Goal: Task Accomplishment & Management: Complete application form

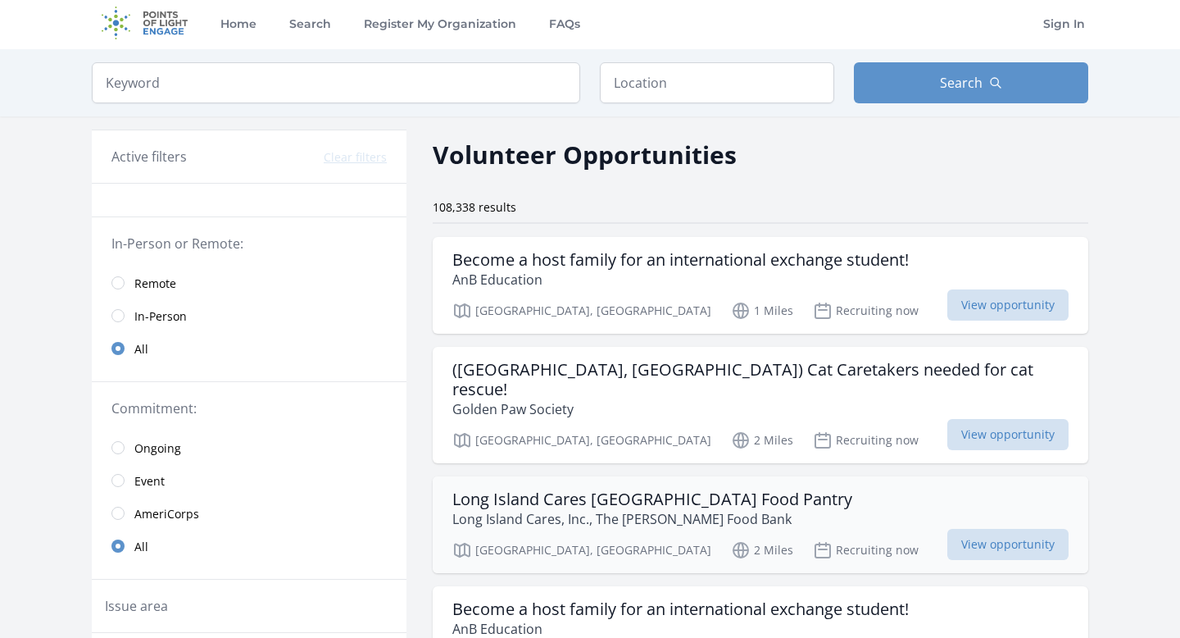
scroll to position [1, 0]
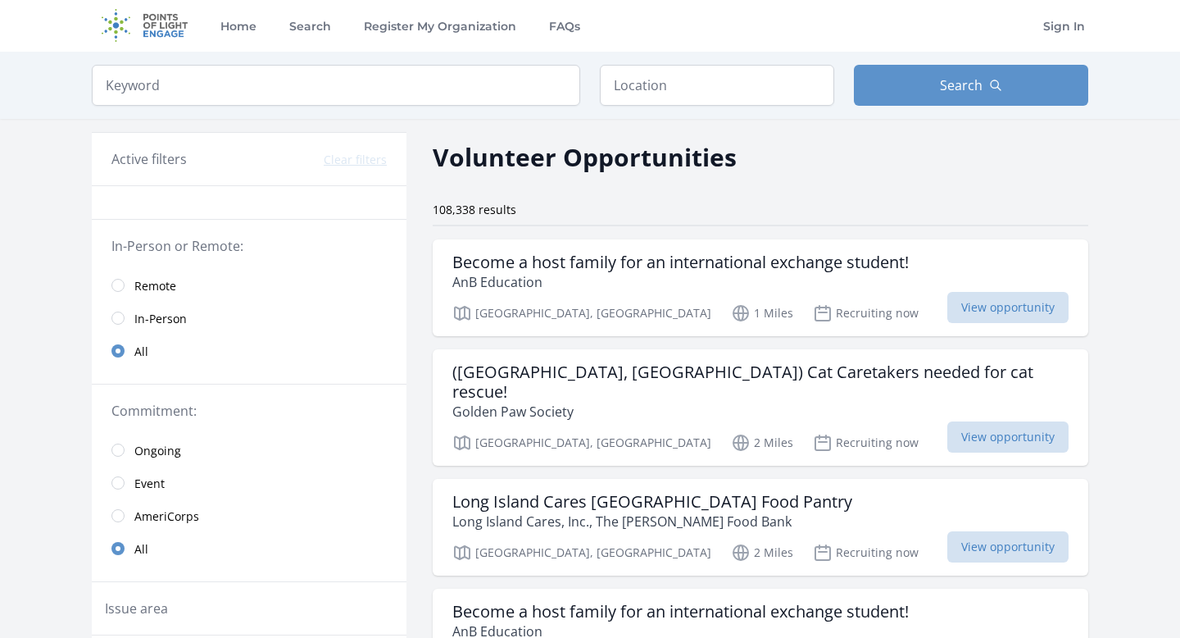
click at [157, 291] on span "Remote" at bounding box center [155, 286] width 42 height 16
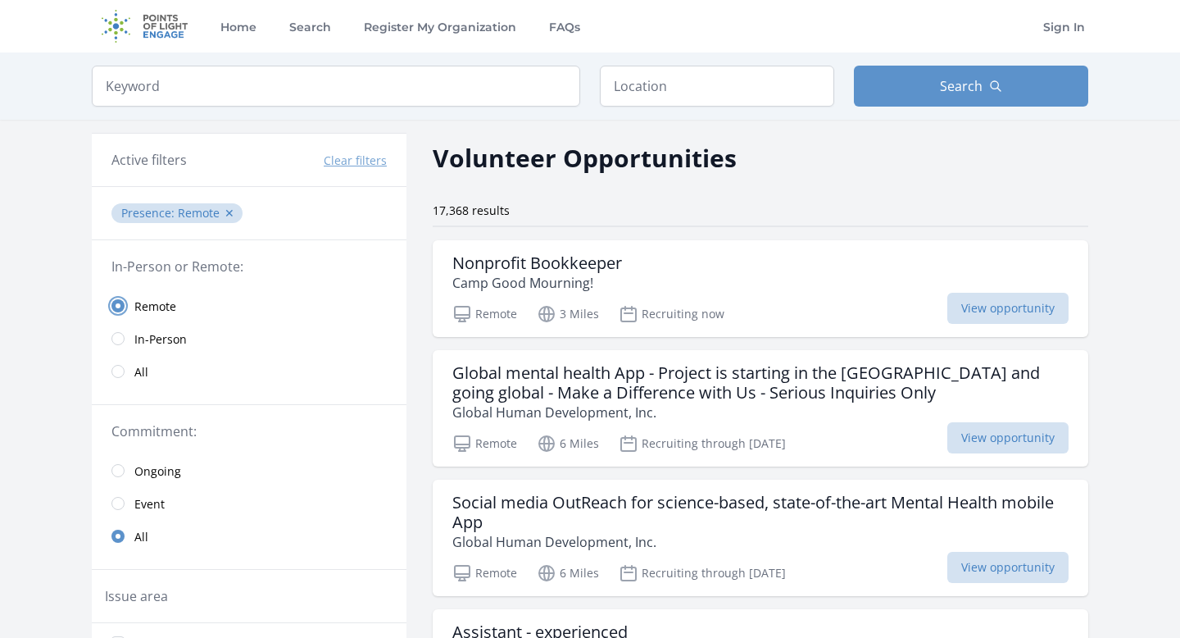
click at [118, 304] on input "radio" at bounding box center [117, 305] width 13 height 13
click at [116, 377] on input "radio" at bounding box center [117, 371] width 13 height 13
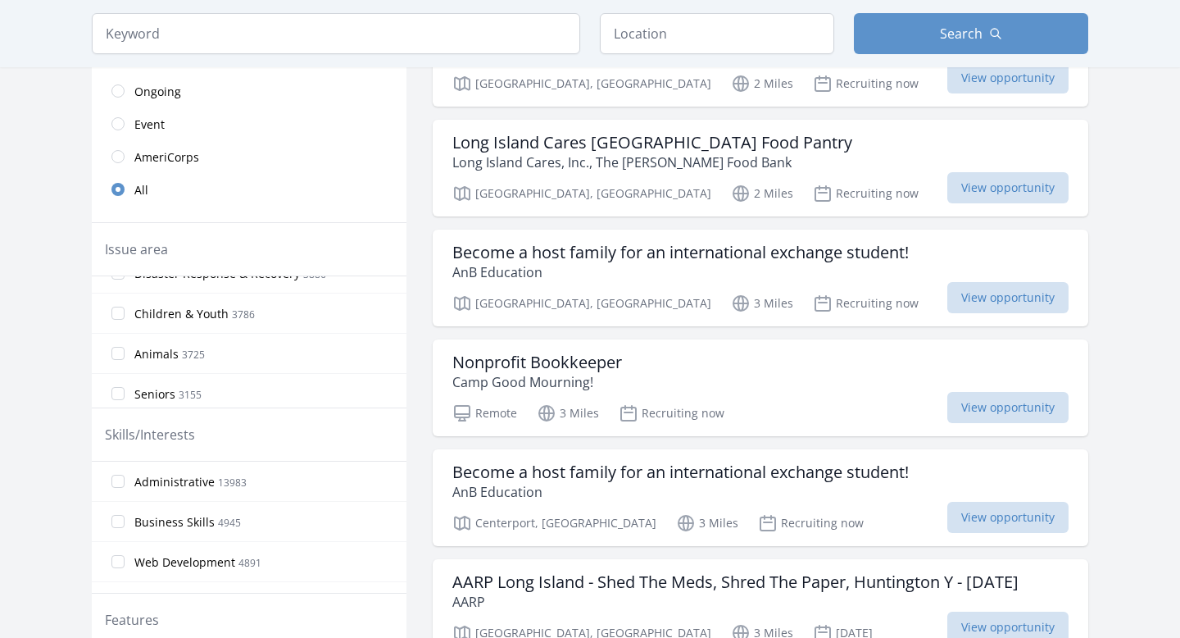
scroll to position [132, 0]
click at [193, 325] on span "Children & Youth" at bounding box center [181, 325] width 94 height 16
click at [125, 325] on input "Children & Youth 3786" at bounding box center [117, 324] width 13 height 13
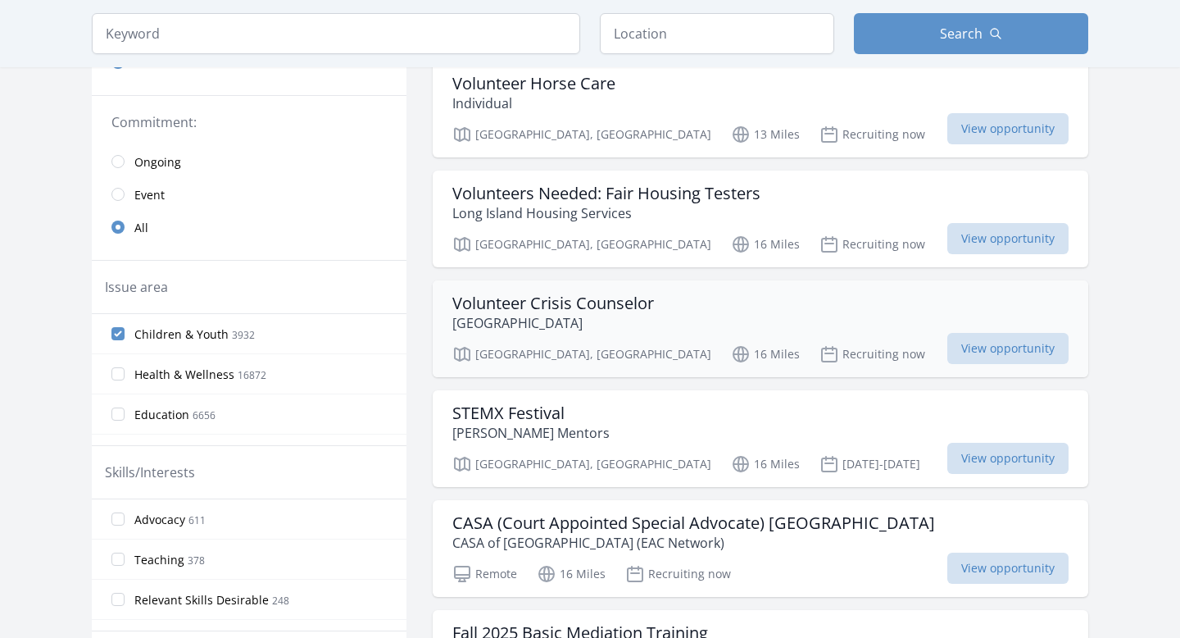
scroll to position [0, 0]
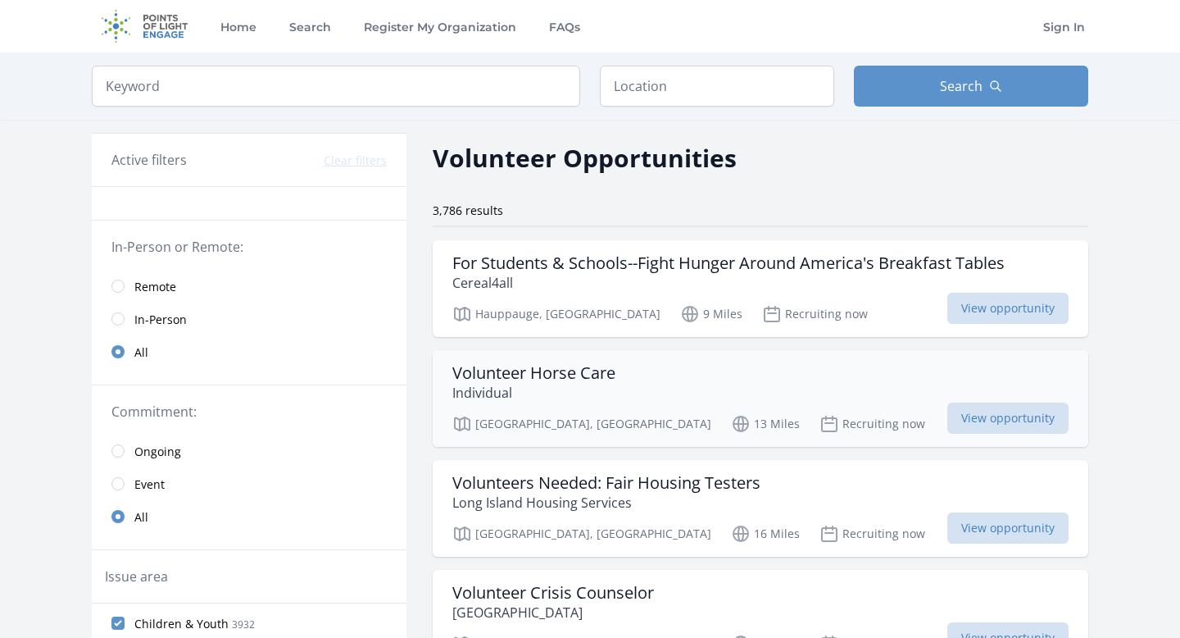
click at [547, 411] on div "Old Westbury, NY 13 Miles Recruiting now View opportunity" at bounding box center [760, 421] width 616 height 25
click at [524, 407] on div "Volunteer Horse Care Individual Old Westbury, NY 13 Miles Recruiting now View o…" at bounding box center [761, 398] width 656 height 97
click at [598, 599] on h3 "Volunteer Crisis Counselor" at bounding box center [553, 593] width 202 height 20
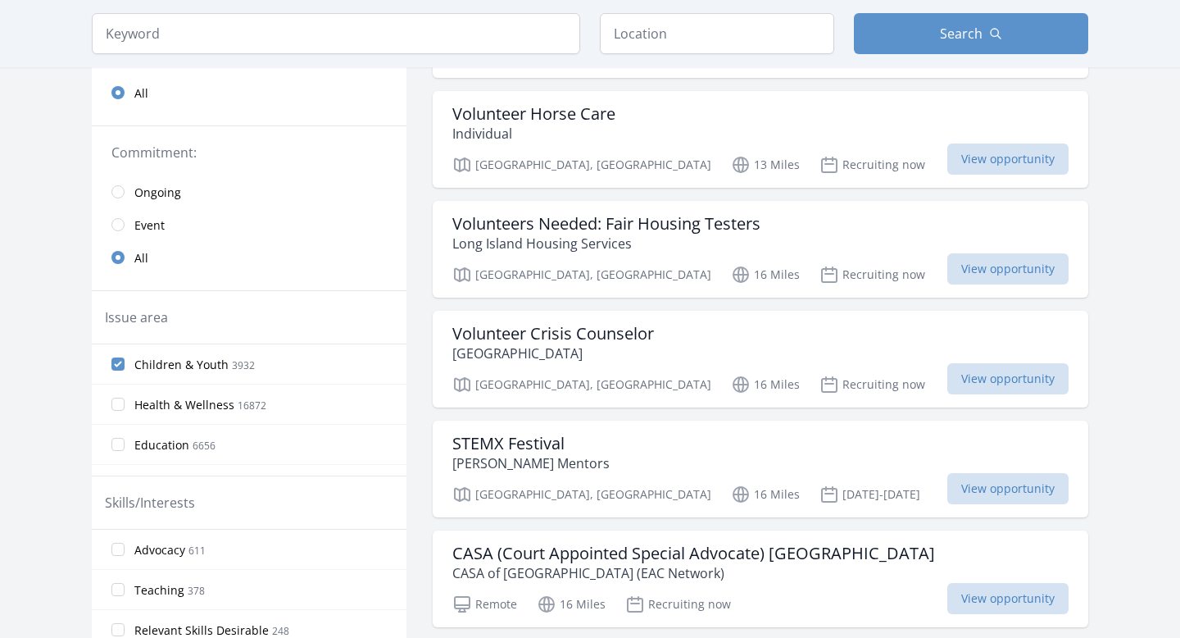
scroll to position [75, 0]
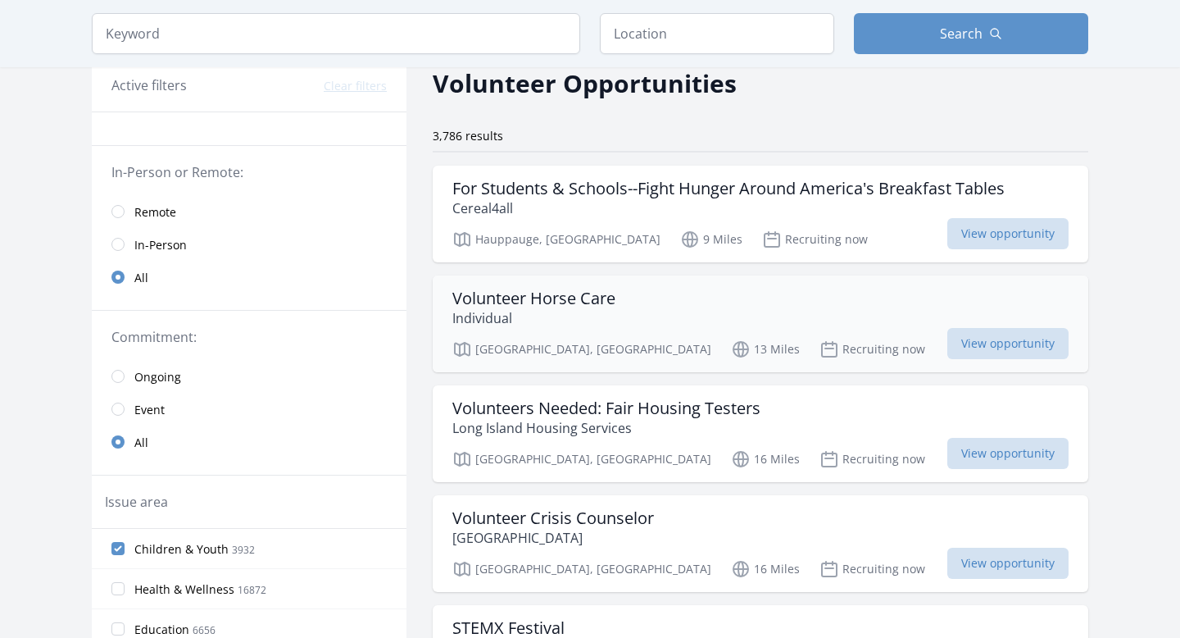
click at [648, 311] on div "Volunteer Horse Care Individual" at bounding box center [760, 307] width 616 height 39
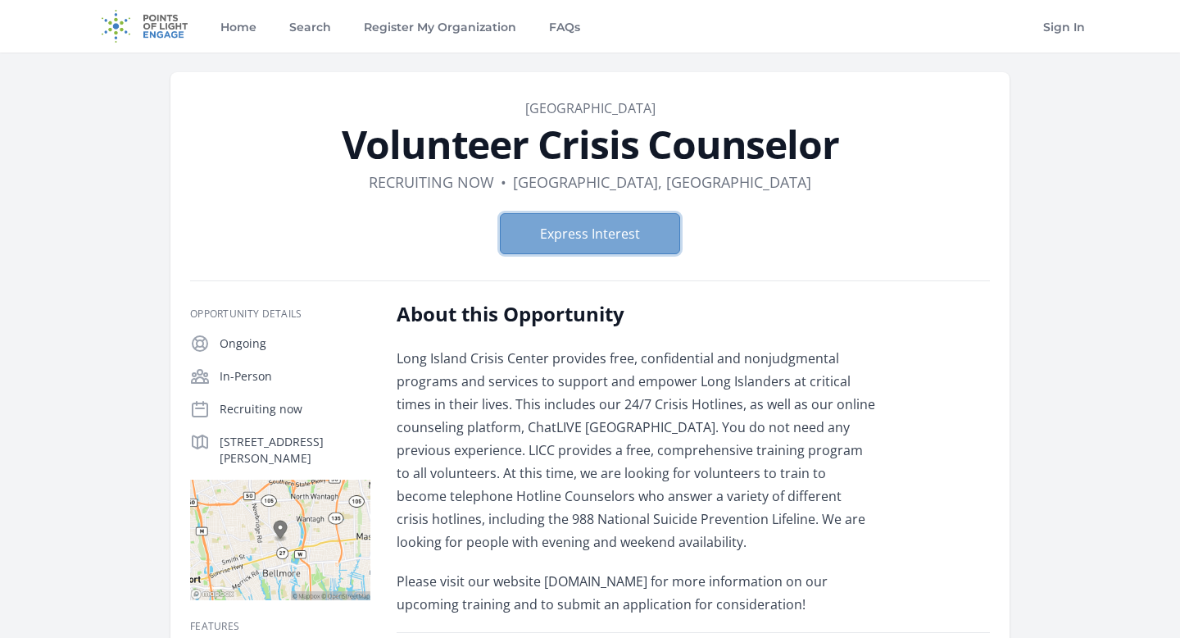
click at [611, 234] on button "Express Interest" at bounding box center [590, 233] width 180 height 41
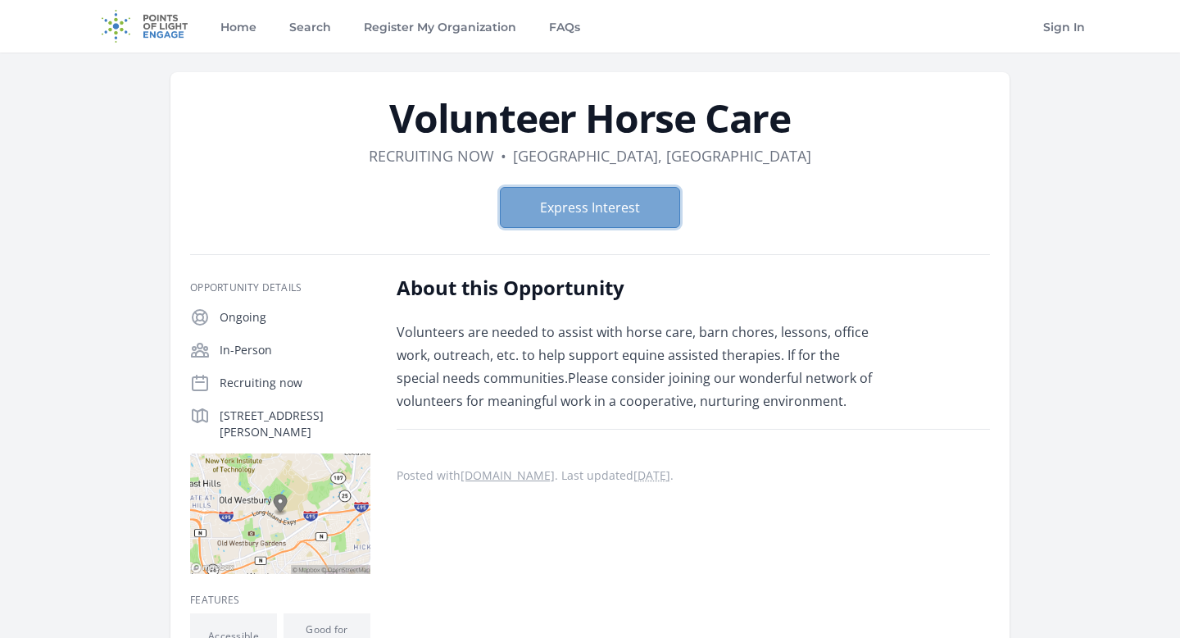
click at [631, 202] on button "Express Interest" at bounding box center [590, 207] width 180 height 41
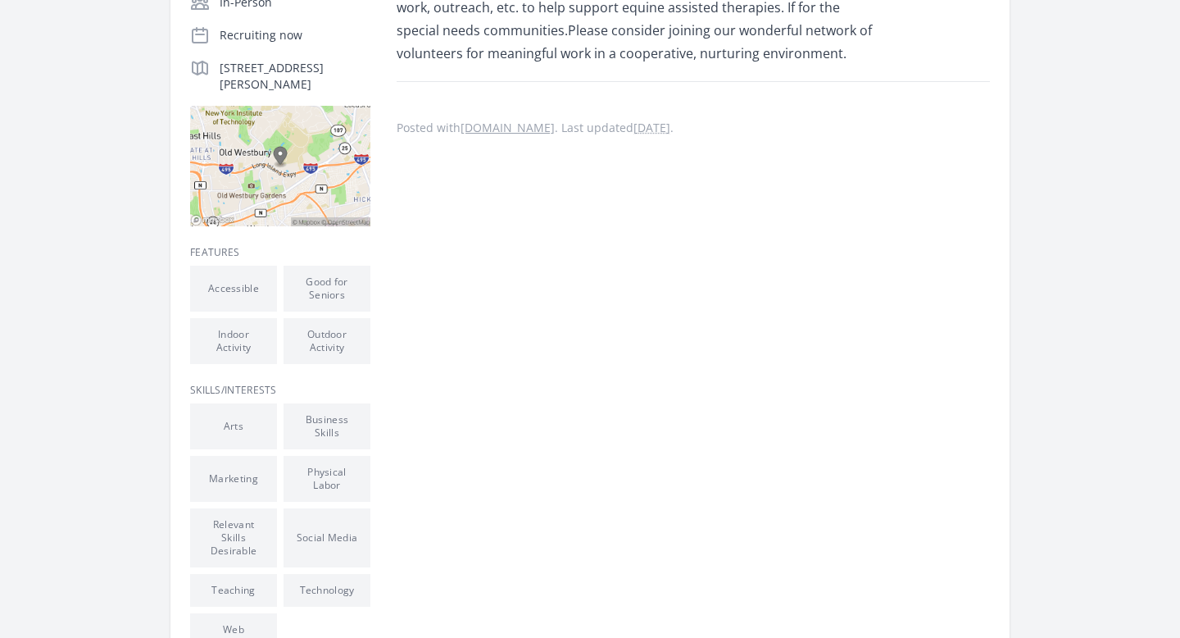
scroll to position [547, 0]
